Goal: Use online tool/utility: Utilize a website feature to perform a specific function

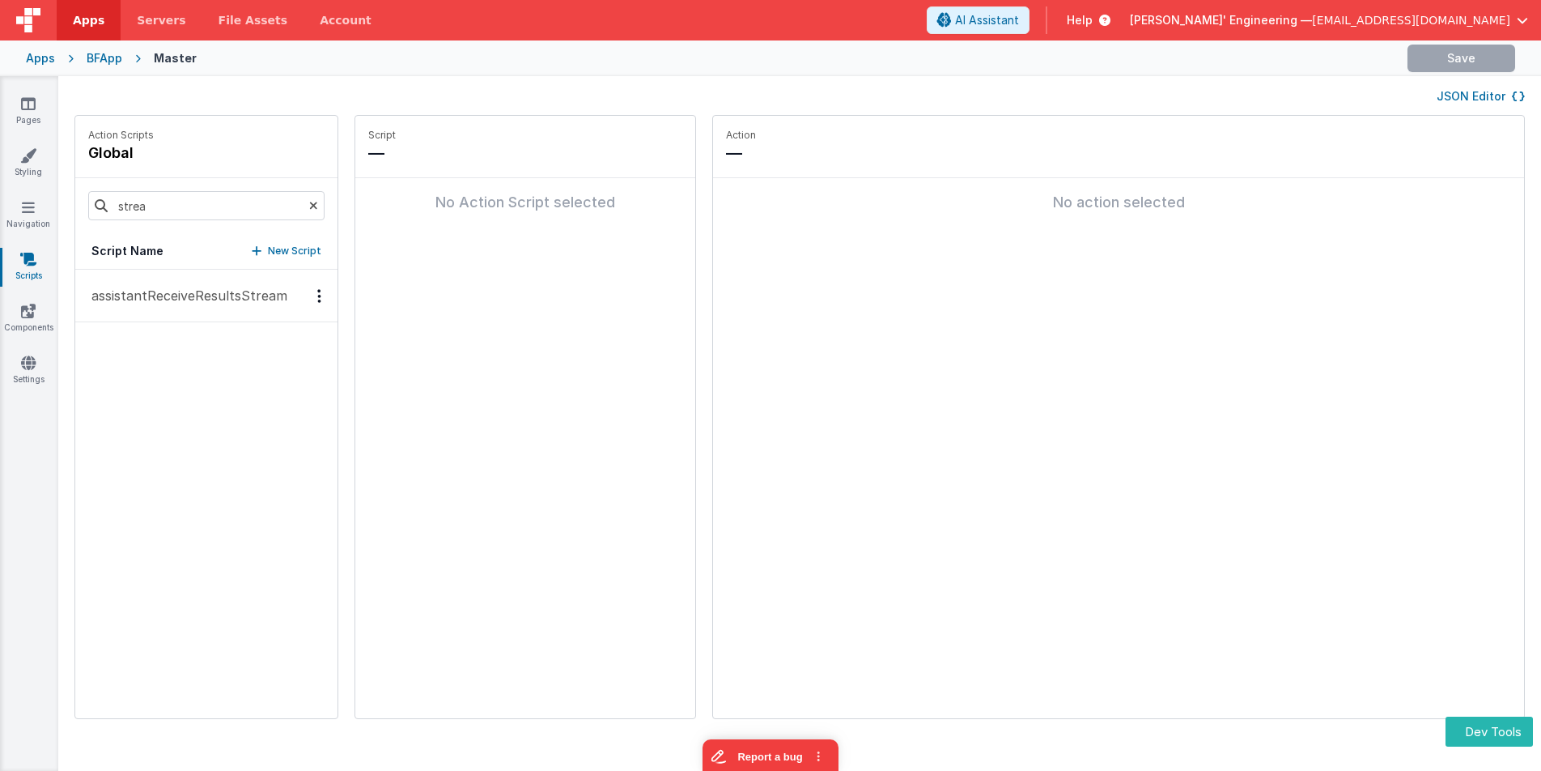
click at [213, 301] on p "assistantReceiveResultsStream" at bounding box center [185, 295] width 206 height 19
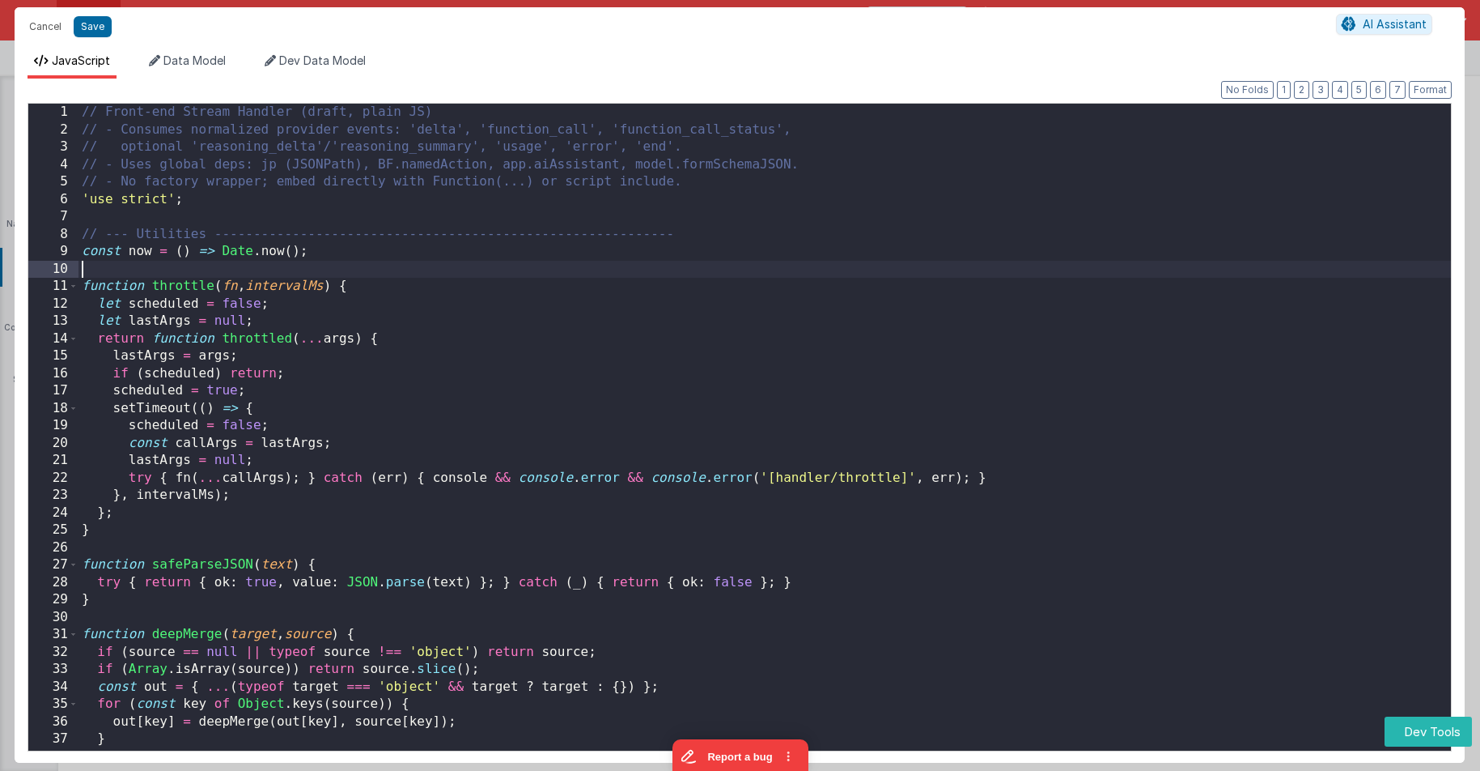
click at [712, 276] on div "// Front-end Stream Handler (draft, plain JS) // - Consumes normalized provider…" at bounding box center [765, 449] width 1373 height 691
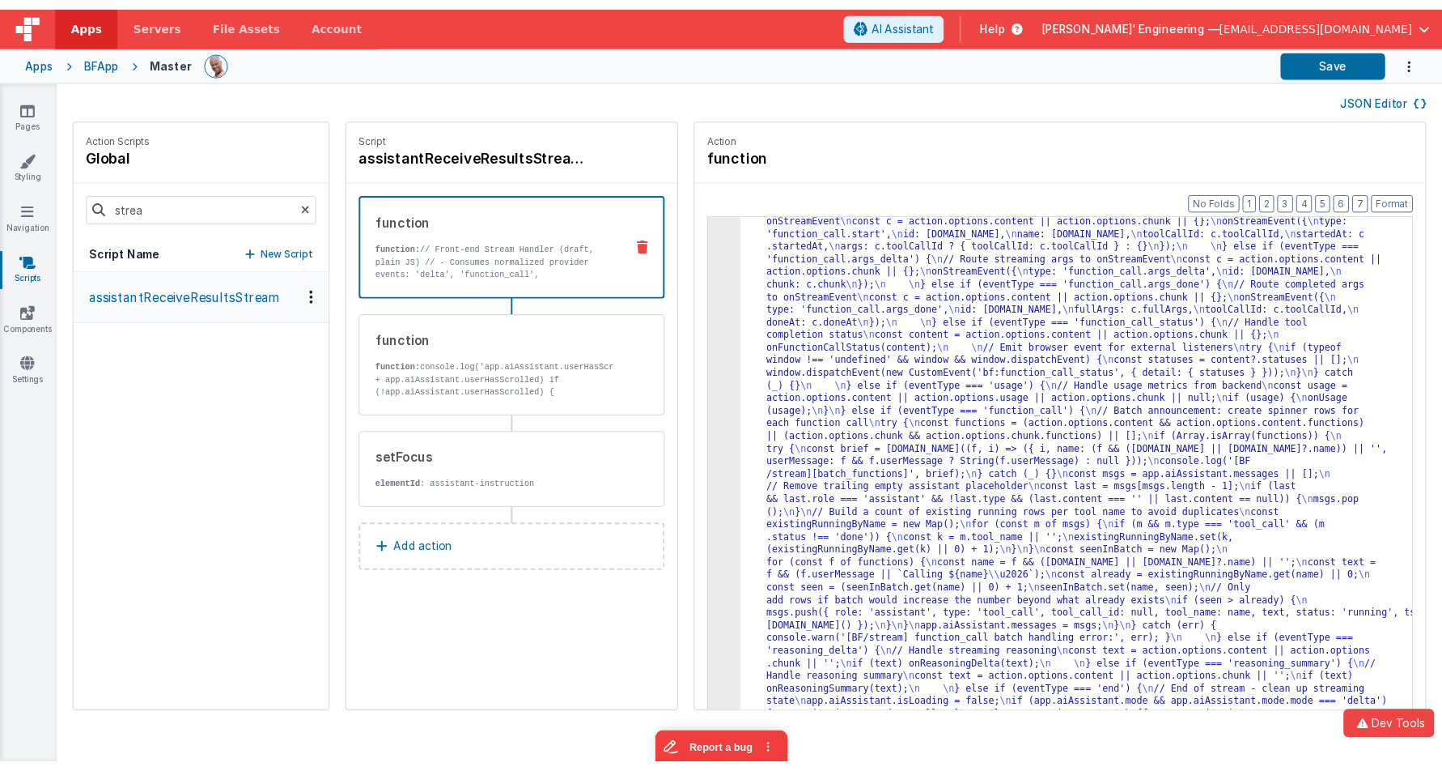
scroll to position [4016, 0]
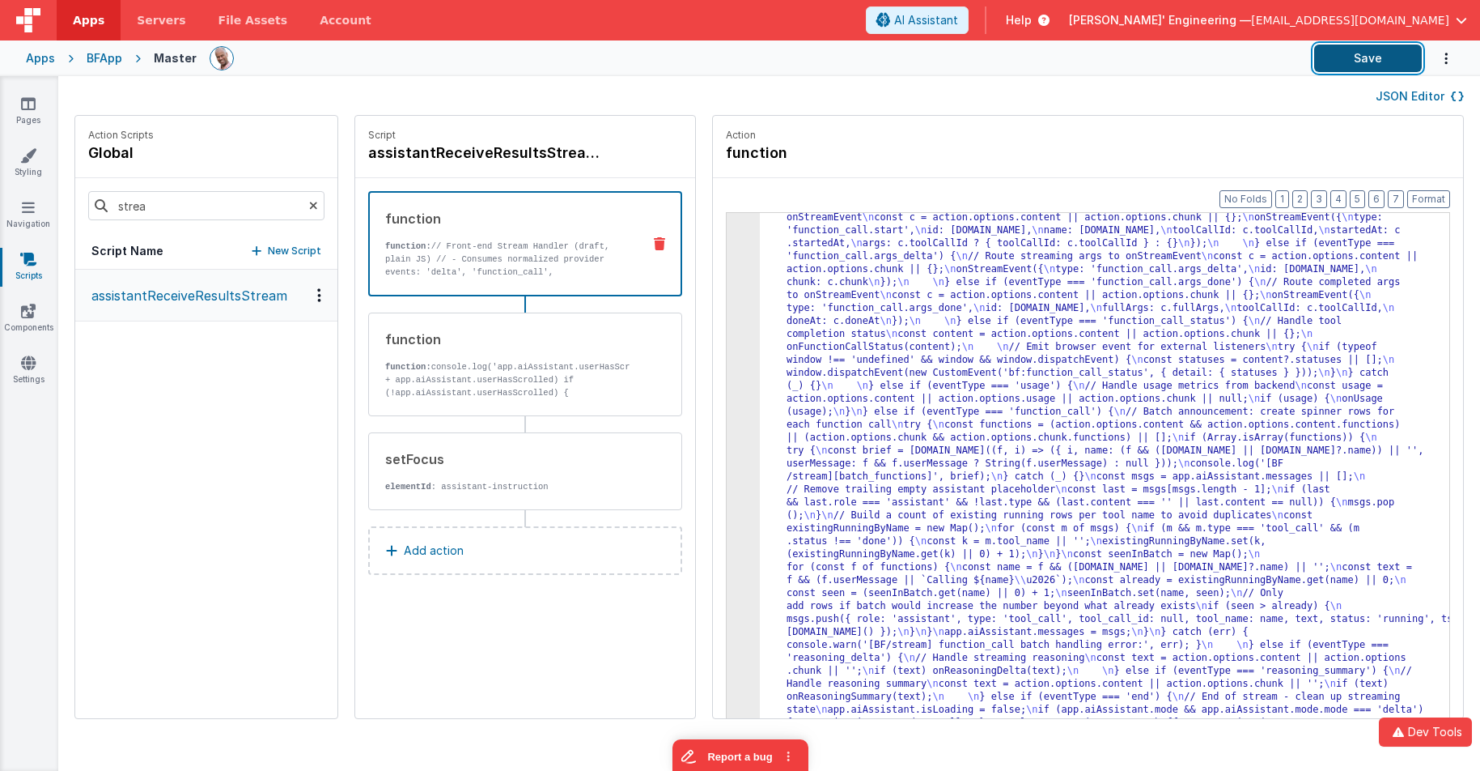
click at [1334, 70] on button "Save" at bounding box center [1368, 59] width 108 height 28
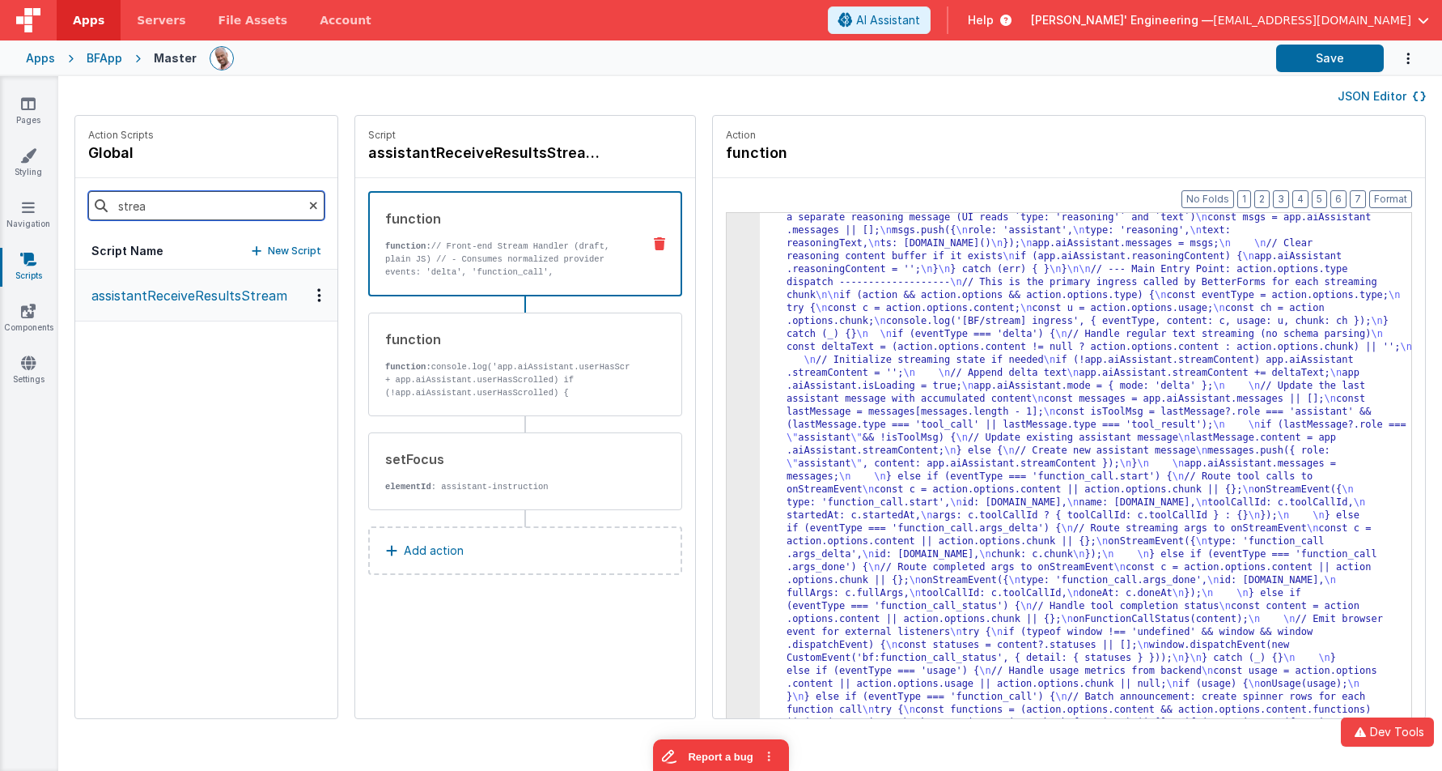
drag, startPoint x: 131, startPoint y: 202, endPoint x: 45, endPoint y: 193, distance: 87.1
click at [45, 193] on section "Pages Styling Navigation Scripts Components Settings JSON Editor Action Scripts…" at bounding box center [721, 423] width 1442 height 694
type input "hello"
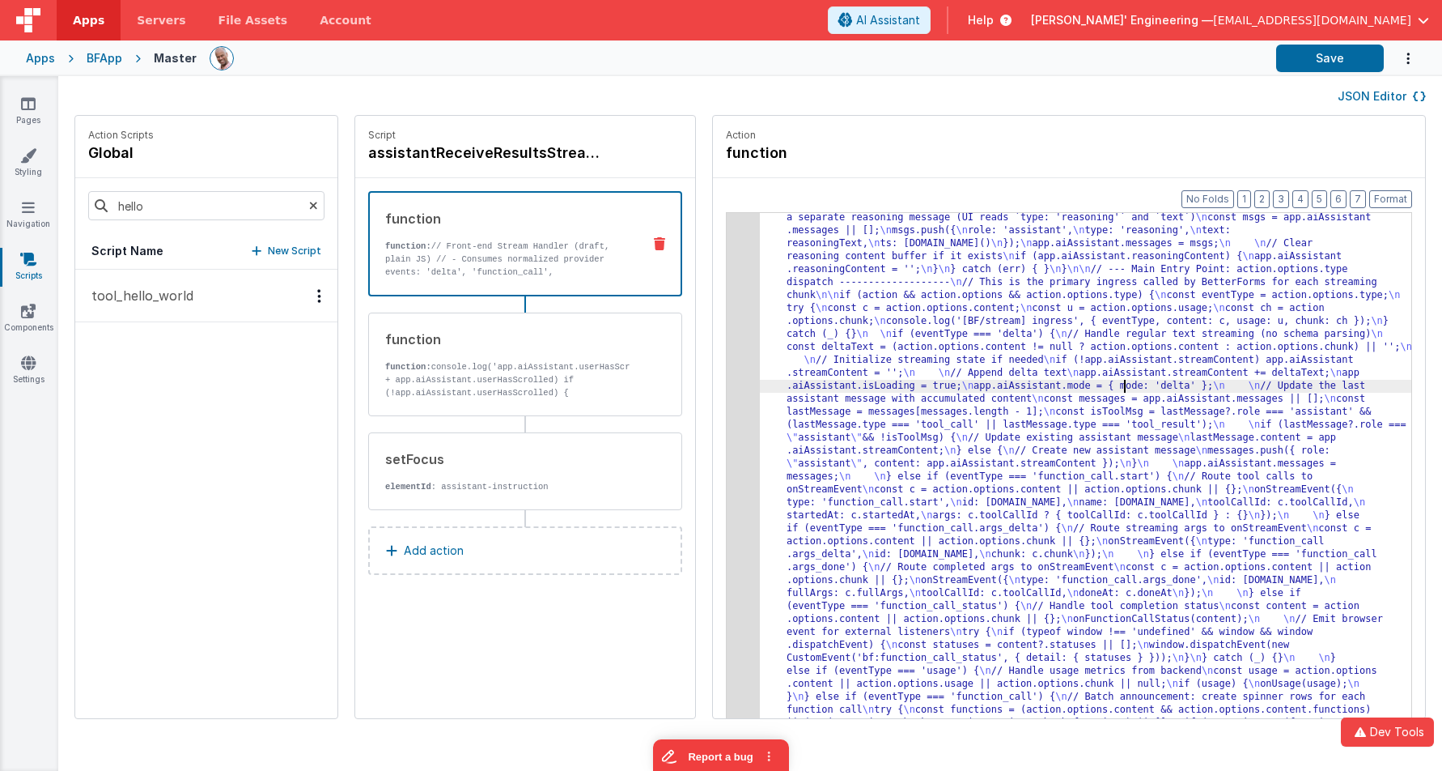
drag, startPoint x: 1074, startPoint y: 391, endPoint x: 990, endPoint y: 364, distance: 88.3
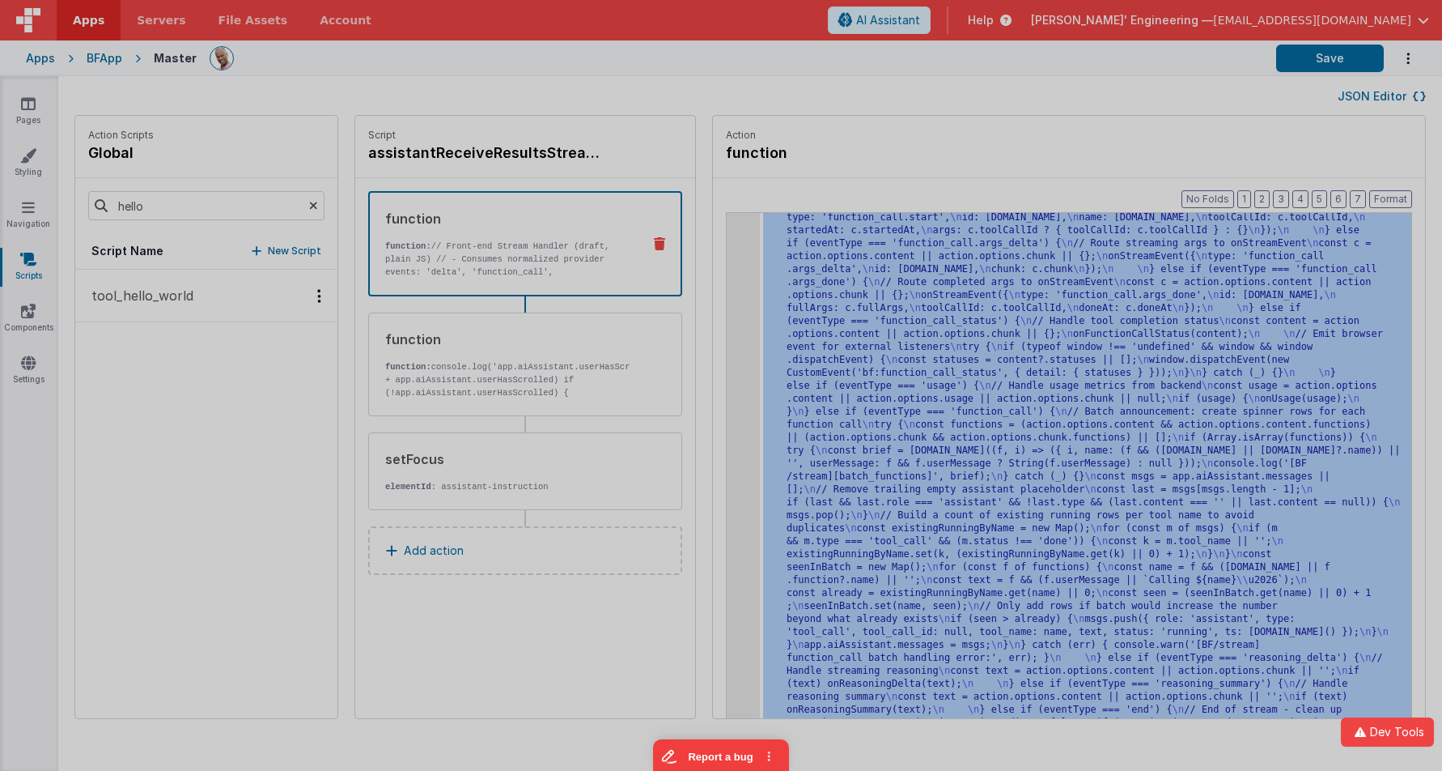
scroll to position [4301, 0]
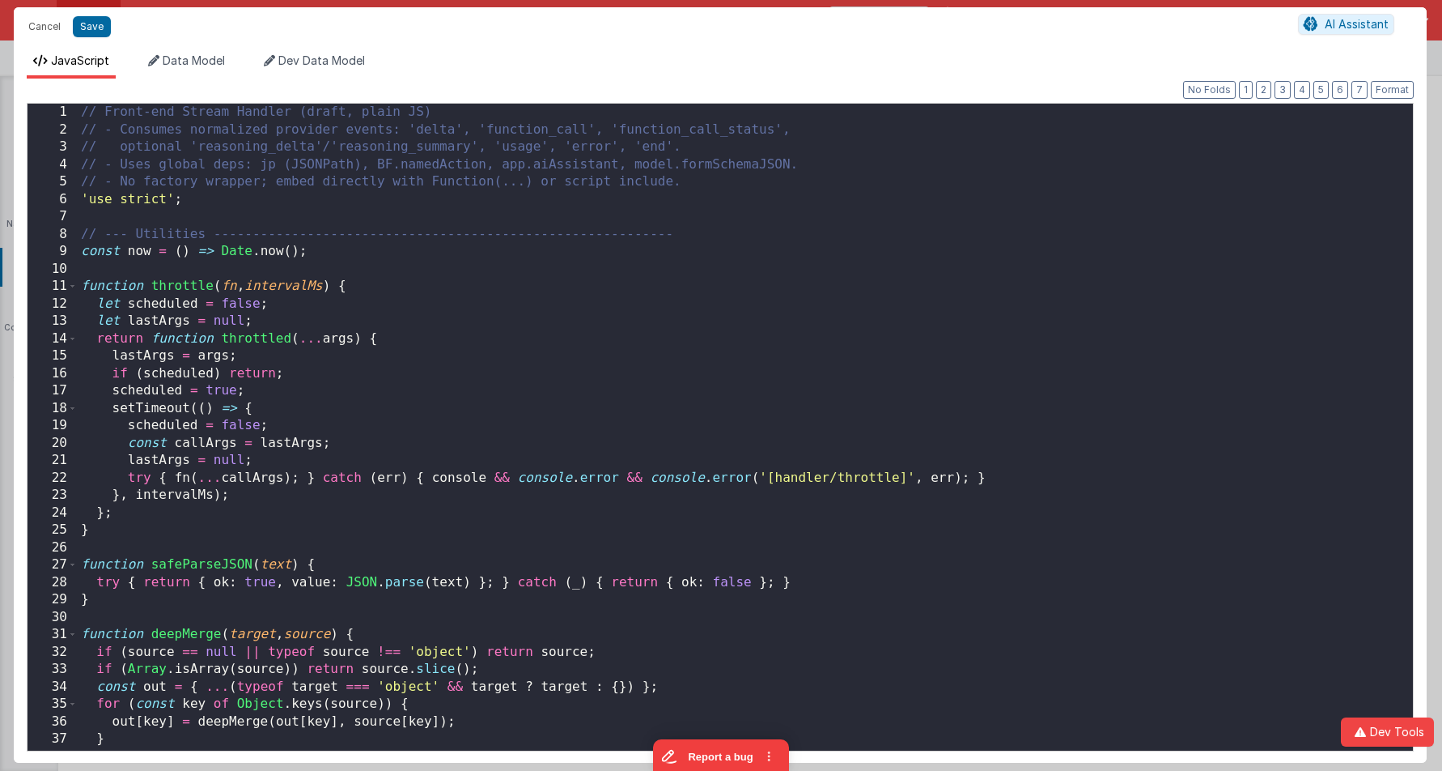
click at [691, 288] on div "// Front-end Stream Handler (draft, plain JS) // - Consumes normalized provider…" at bounding box center [745, 445] width 1335 height 682
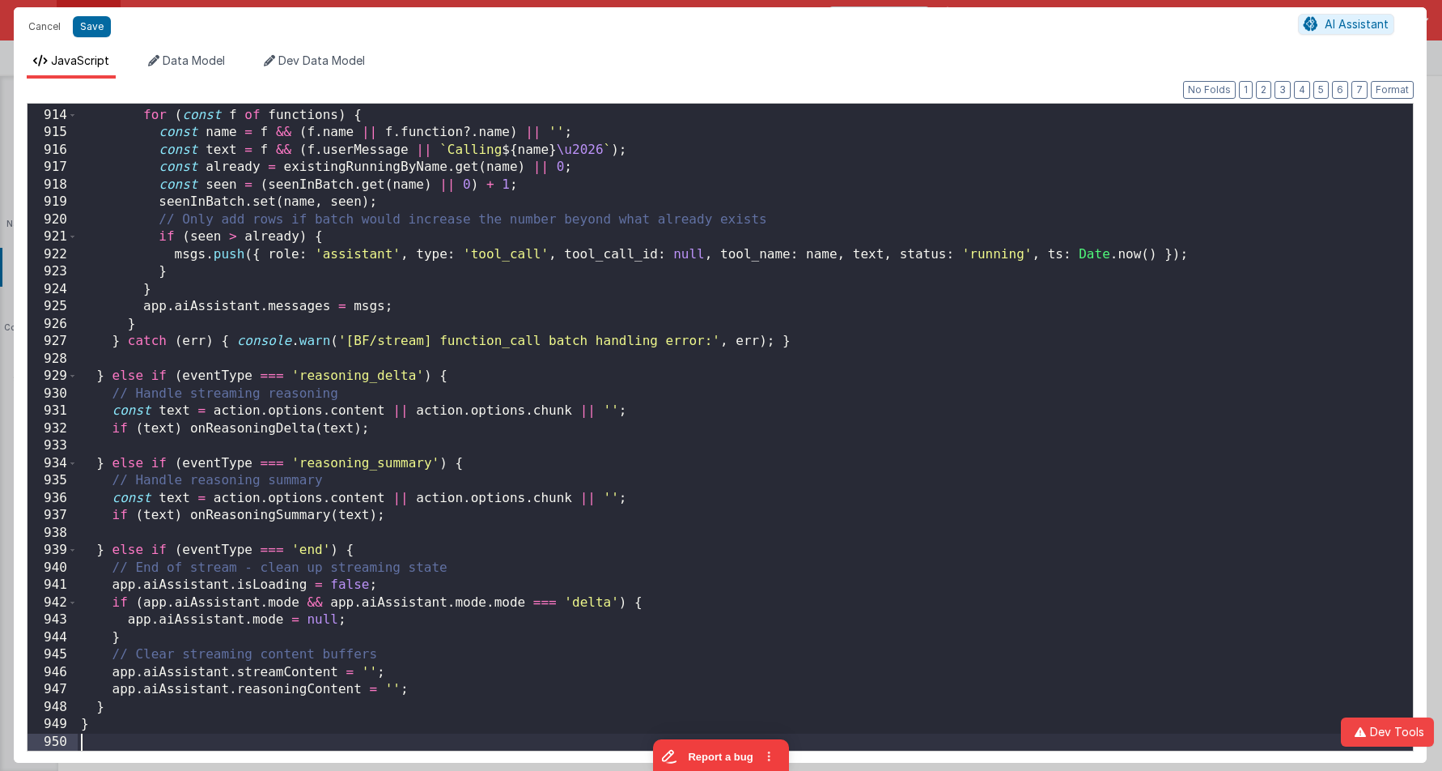
scroll to position [4262, 0]
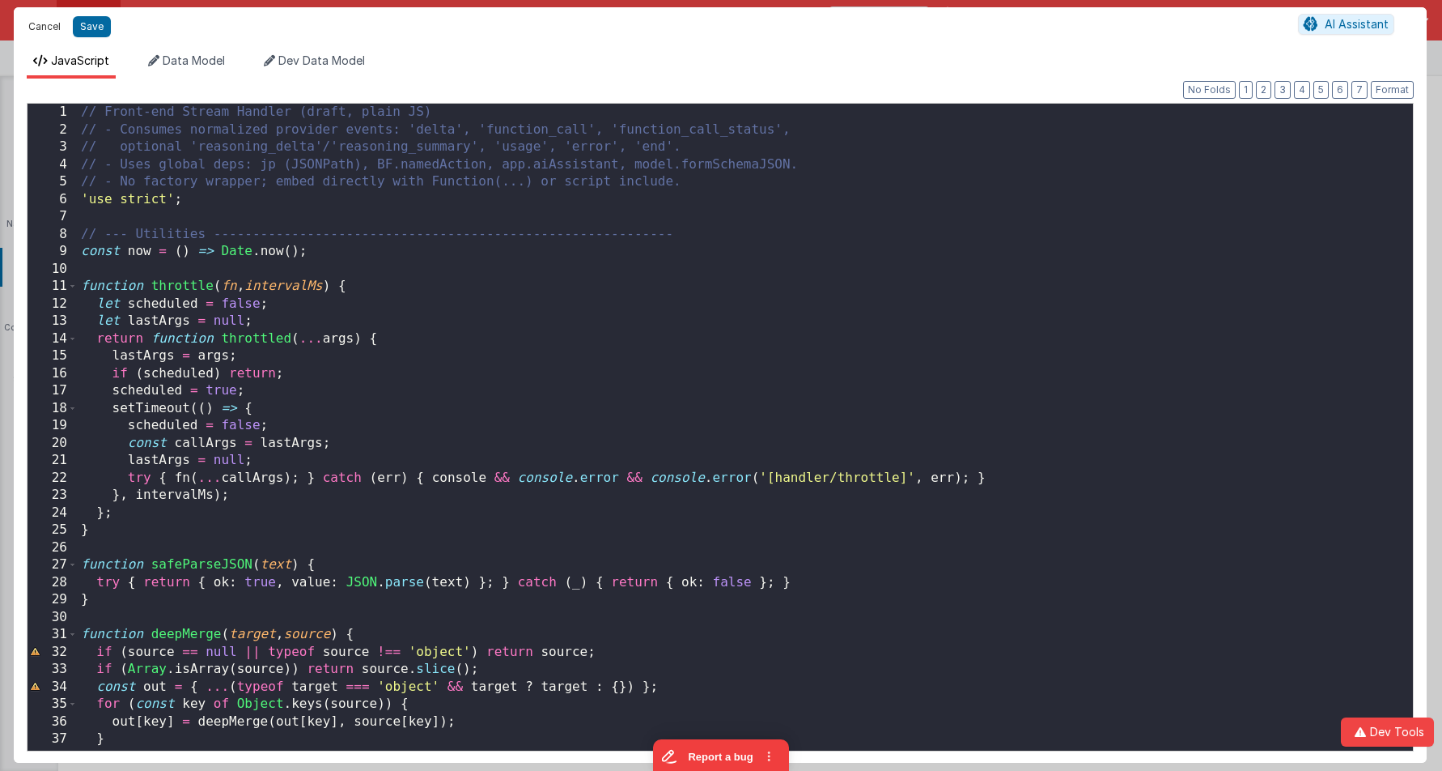
click at [34, 23] on button "Cancel" at bounding box center [44, 26] width 49 height 23
